Goal: Task Accomplishment & Management: Manage account settings

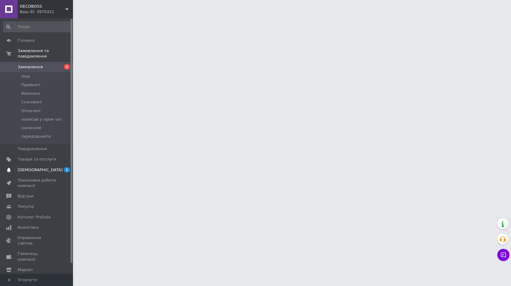
click at [17, 167] on span at bounding box center [9, 169] width 18 height 5
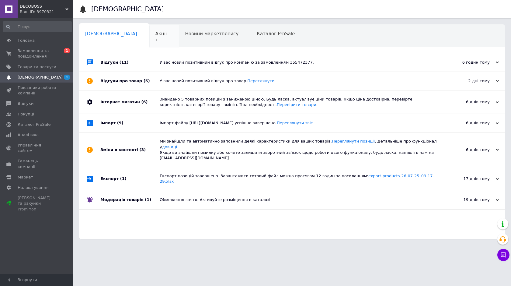
click at [149, 43] on div "Акції 1" at bounding box center [164, 36] width 30 height 23
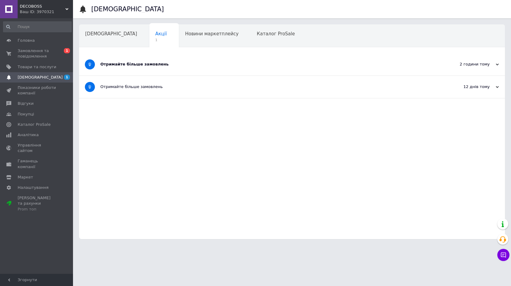
click at [163, 67] on div "Отримайте більше замовлень" at bounding box center [269, 63] width 338 height 5
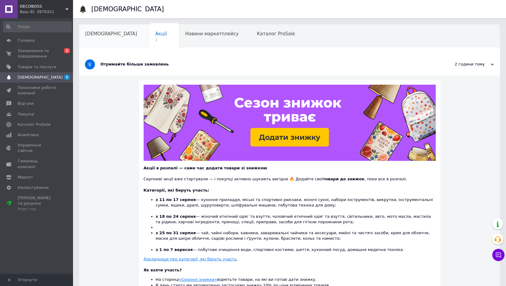
click at [108, 39] on div "[DEMOGRAPHIC_DATA]" at bounding box center [114, 36] width 70 height 23
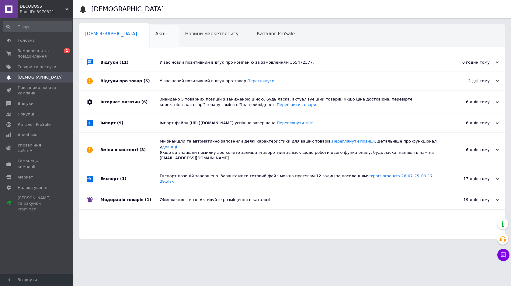
click at [149, 38] on div "Акції" at bounding box center [164, 36] width 30 height 23
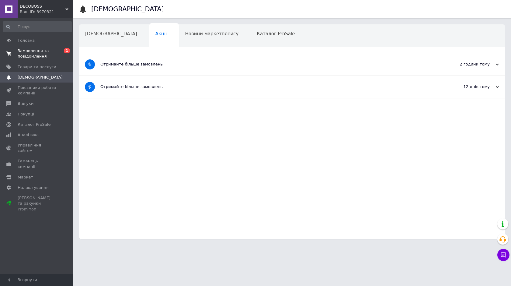
click at [47, 49] on span "Замовлення та повідомлення" at bounding box center [37, 53] width 39 height 11
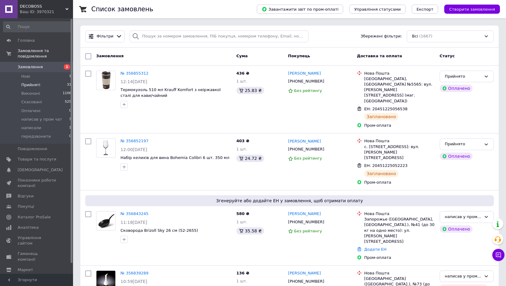
click at [63, 81] on li "Прийняті 31" at bounding box center [37, 85] width 75 height 9
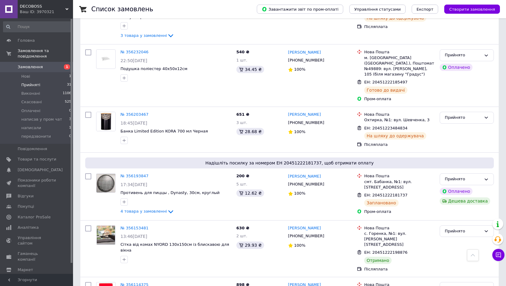
scroll to position [1495, 0]
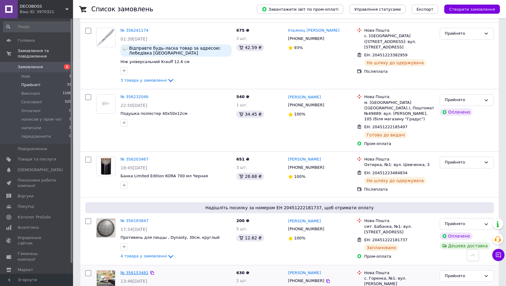
click at [130, 270] on link "№ 356153481" at bounding box center [135, 272] width 28 height 5
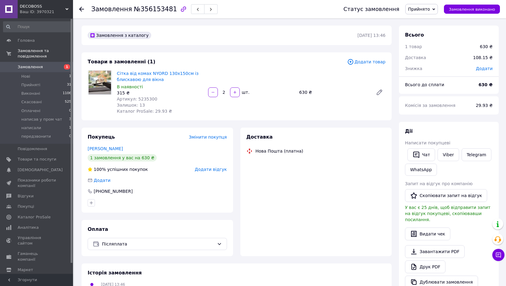
click at [426, 10] on span "Прийнято" at bounding box center [419, 9] width 22 height 5
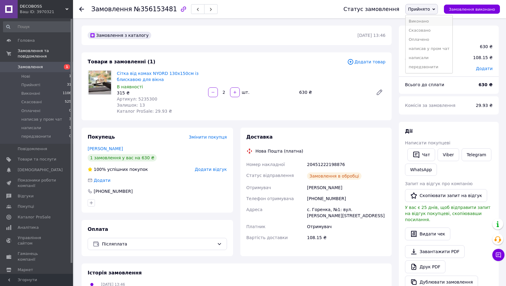
click at [425, 20] on li "Виконано" at bounding box center [429, 21] width 47 height 9
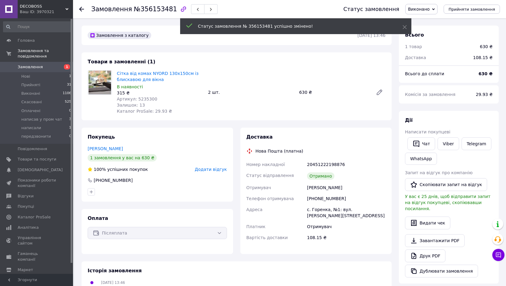
click at [445, 153] on div "Чат Viber Telegram WhatsApp" at bounding box center [449, 151] width 90 height 30
click at [447, 144] on link "Viber" at bounding box center [448, 143] width 21 height 13
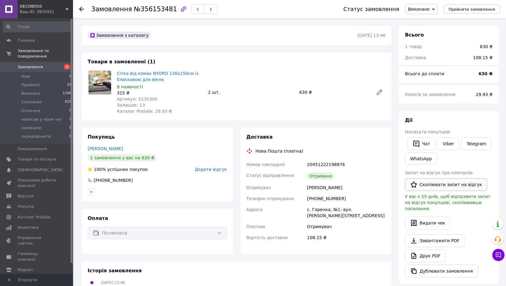
click at [437, 186] on button "Скопіювати запит на відгук" at bounding box center [446, 184] width 82 height 13
drag, startPoint x: 474, startPoint y: 170, endPoint x: 464, endPoint y: 173, distance: 10.0
click at [474, 170] on div "Запит на відгук про компанію" at bounding box center [449, 173] width 88 height 6
drag, startPoint x: 161, startPoint y: 80, endPoint x: 115, endPoint y: 73, distance: 46.5
click at [115, 73] on div "Сітка від комах NYORD 130x150см із блискавою для вікна В наявності 315 ₴ Артику…" at bounding box center [159, 92] width 91 height 46
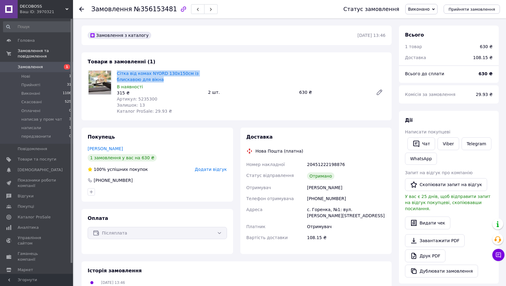
copy link "Сітка від комах NYORD 130x150см із блискавою для вікна"
click at [485, 153] on div "Чат Viber Telegram WhatsApp" at bounding box center [449, 151] width 90 height 30
click at [80, 9] on use at bounding box center [81, 9] width 5 height 5
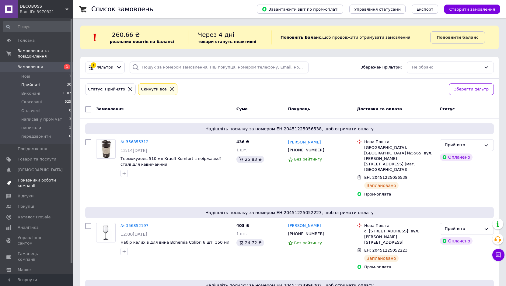
click at [48, 179] on span "Показники роботи компанії" at bounding box center [37, 182] width 39 height 11
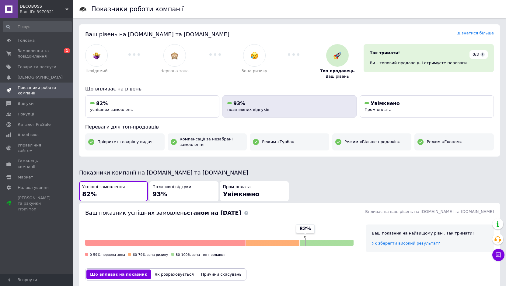
click at [236, 107] on span "позитивних відгуків" at bounding box center [248, 109] width 42 height 5
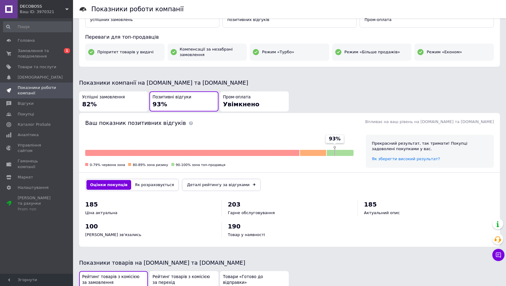
scroll to position [58, 0]
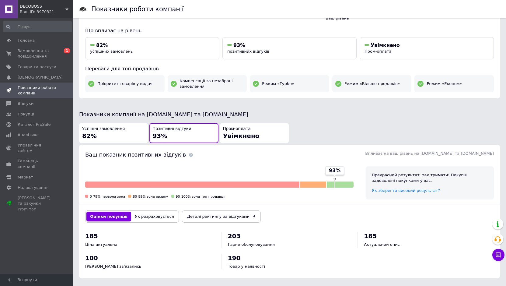
click at [124, 128] on div "Успішні замовлення 82%" at bounding box center [113, 133] width 63 height 14
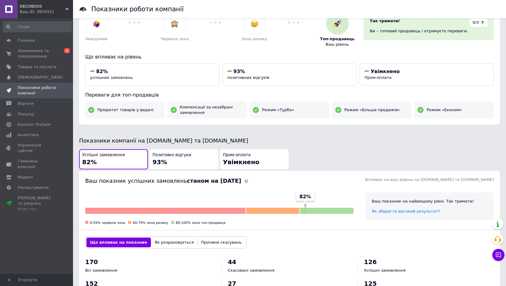
scroll to position [0, 0]
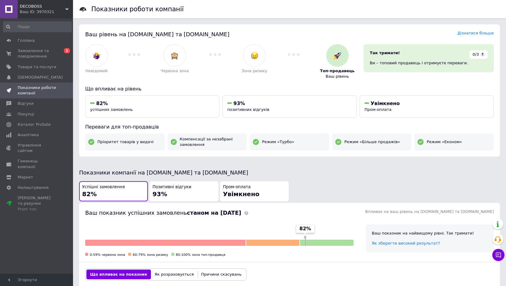
click at [464, 28] on div "Ваш рівень на [DOMAIN_NAME] та [DOMAIN_NAME] Дізнатися більше Невідомий Червона…" at bounding box center [289, 90] width 421 height 132
